Goal: Transaction & Acquisition: Purchase product/service

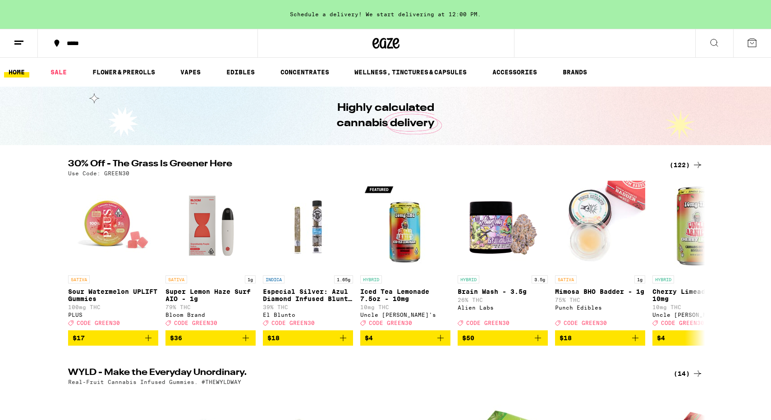
click at [439, 344] on icon "Add to bag" at bounding box center [440, 338] width 11 height 11
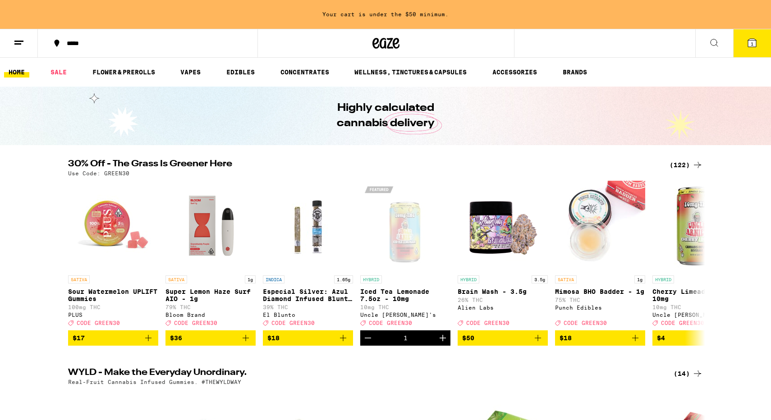
click at [373, 47] on icon at bounding box center [386, 43] width 27 height 16
click at [30, 44] on button at bounding box center [19, 43] width 38 height 28
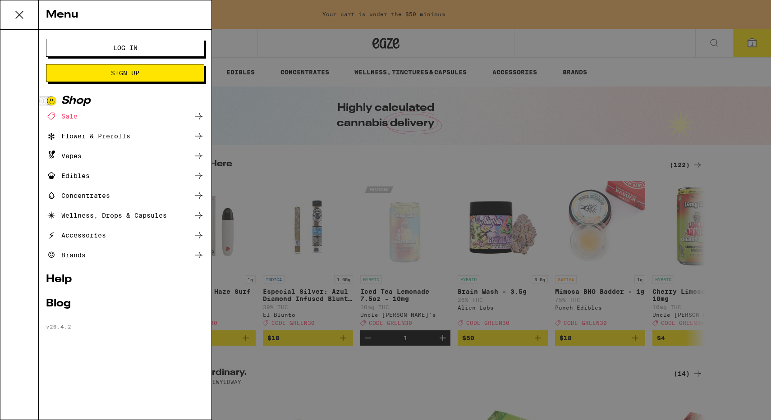
click at [520, 130] on div "Menu Log In Sign Up Shop Sale Flower & Prerolls Vapes Edibles Concentrates Well…" at bounding box center [385, 210] width 771 height 420
